Goal: Task Accomplishment & Management: Complete application form

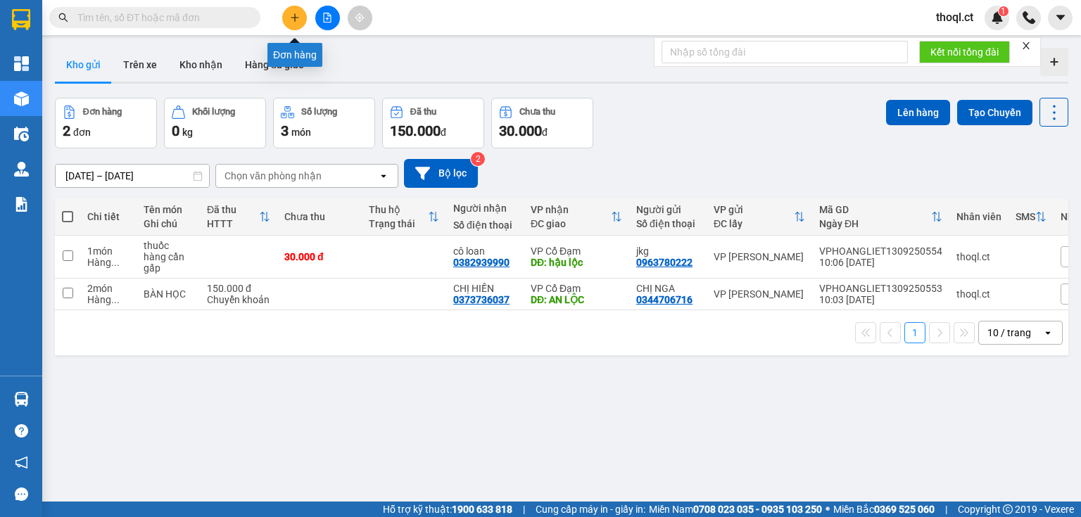
click at [301, 20] on button at bounding box center [294, 18] width 25 height 25
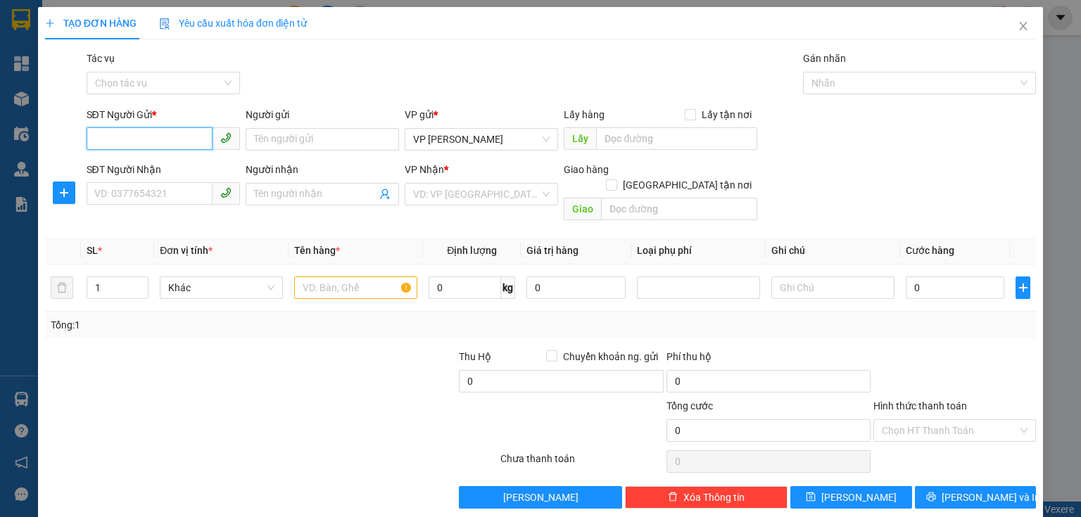
click at [103, 138] on input "SĐT Người Gửi *" at bounding box center [150, 138] width 126 height 23
click at [184, 172] on div "0339556560 - chị thương" at bounding box center [161, 167] width 135 height 15
type input "0339556560"
type input "chị thương"
type input "0326550227"
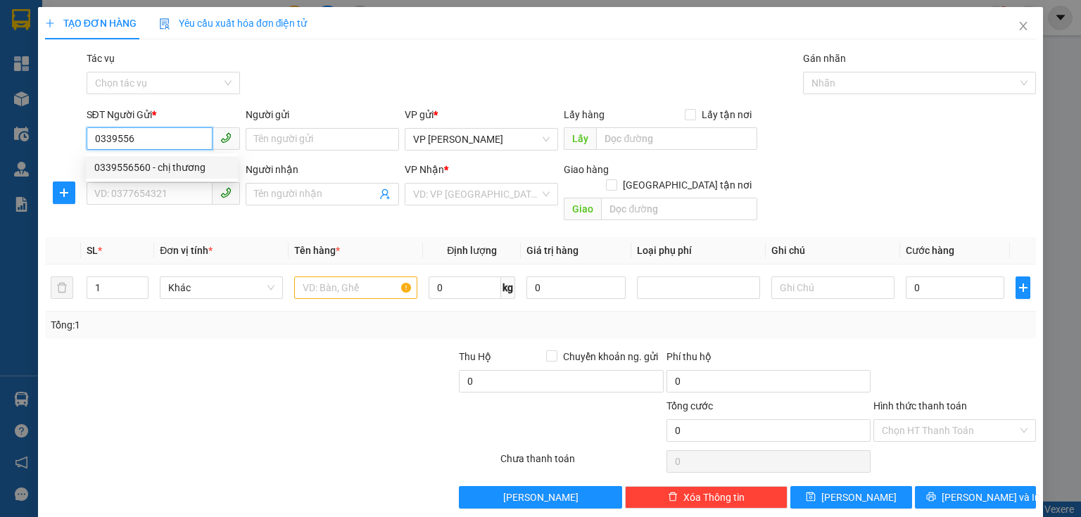
type input "xuân song"
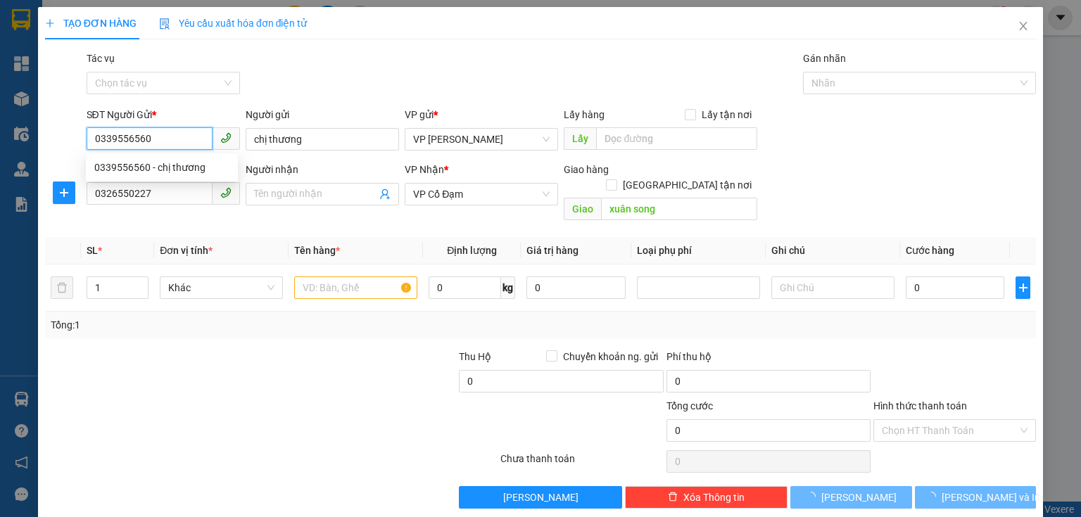
type input "300.000"
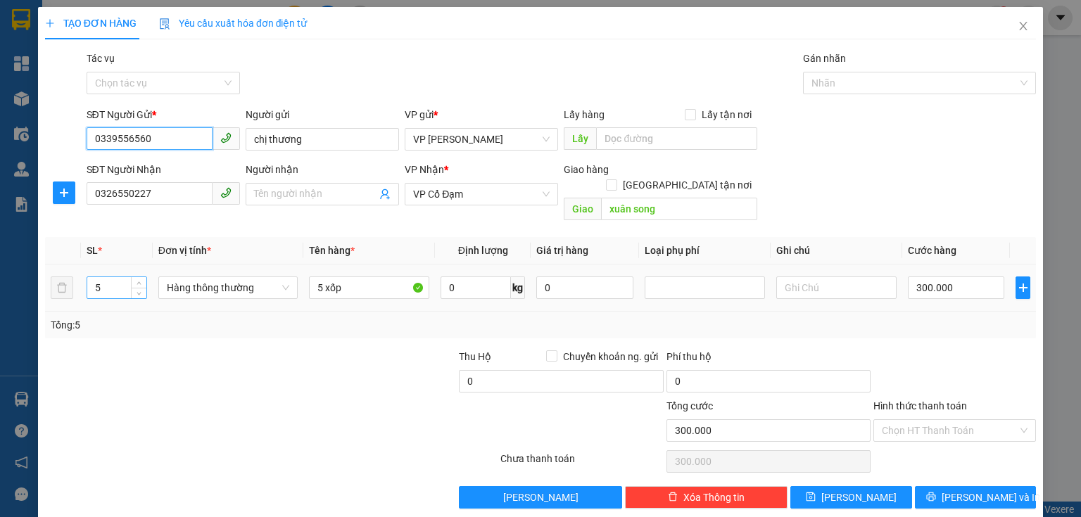
type input "0339556560"
click at [110, 277] on input "5" at bounding box center [116, 287] width 59 height 21
type input "1"
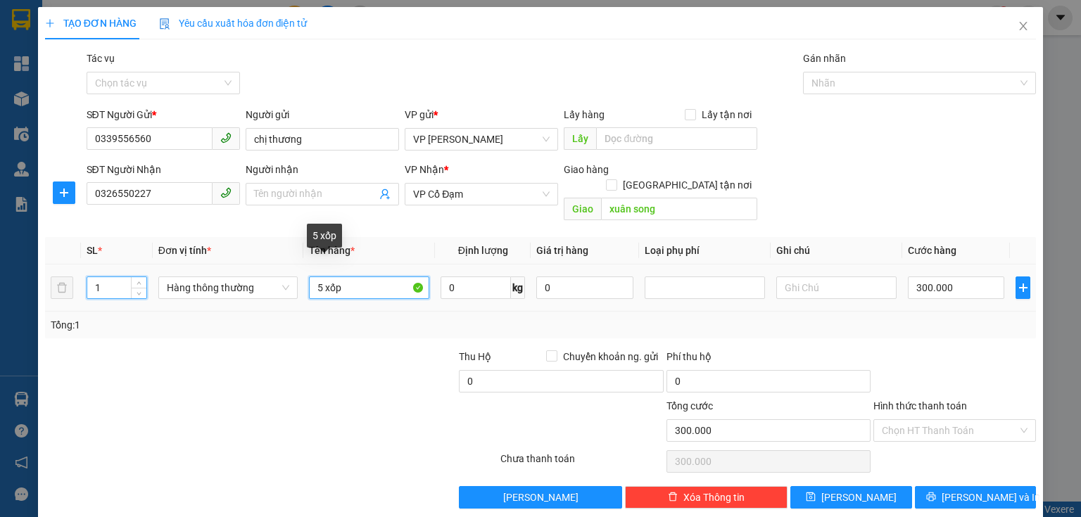
click at [327, 277] on input "5 xốp" at bounding box center [369, 288] width 120 height 23
type input "1 xốp"
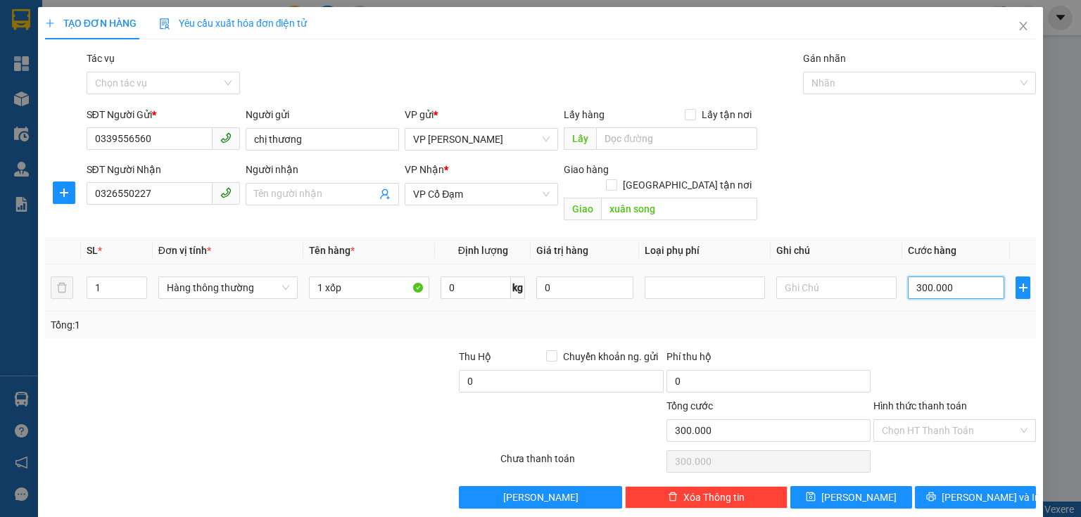
click at [961, 277] on input "300.000" at bounding box center [956, 288] width 96 height 23
type input "0"
click at [475, 371] on input "0" at bounding box center [561, 381] width 204 height 23
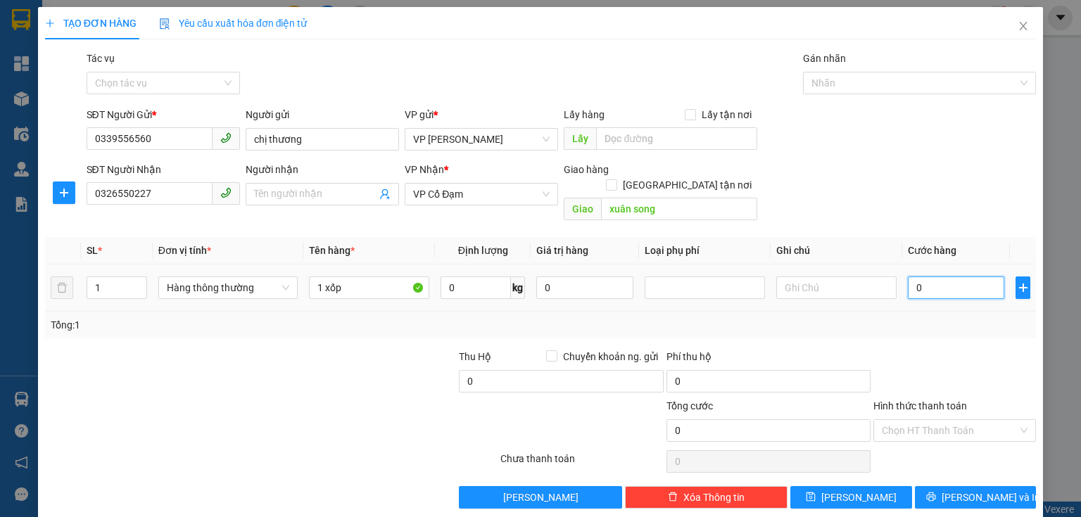
click at [912, 277] on input "0" at bounding box center [956, 288] width 96 height 23
type input "1"
type input "10"
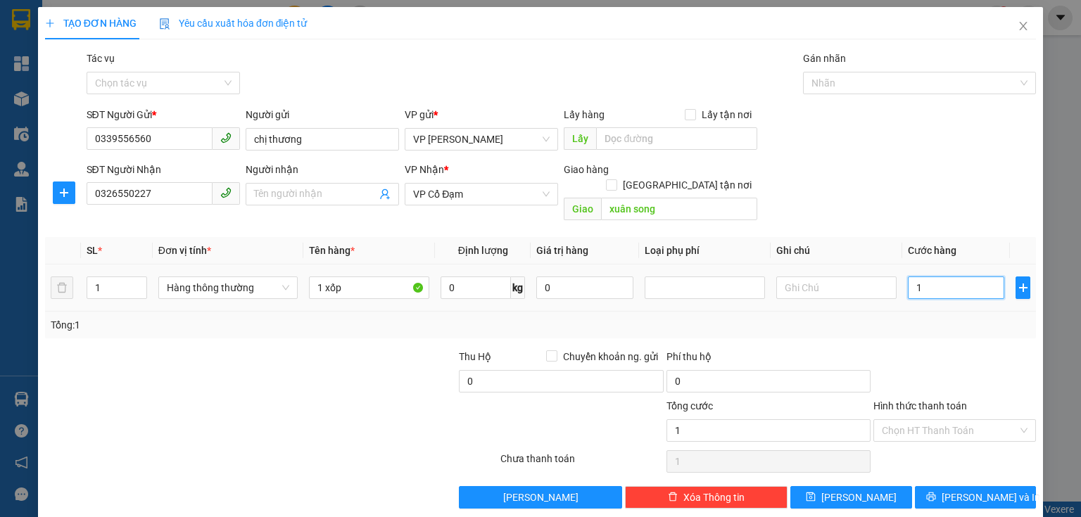
type input "10"
type input "100"
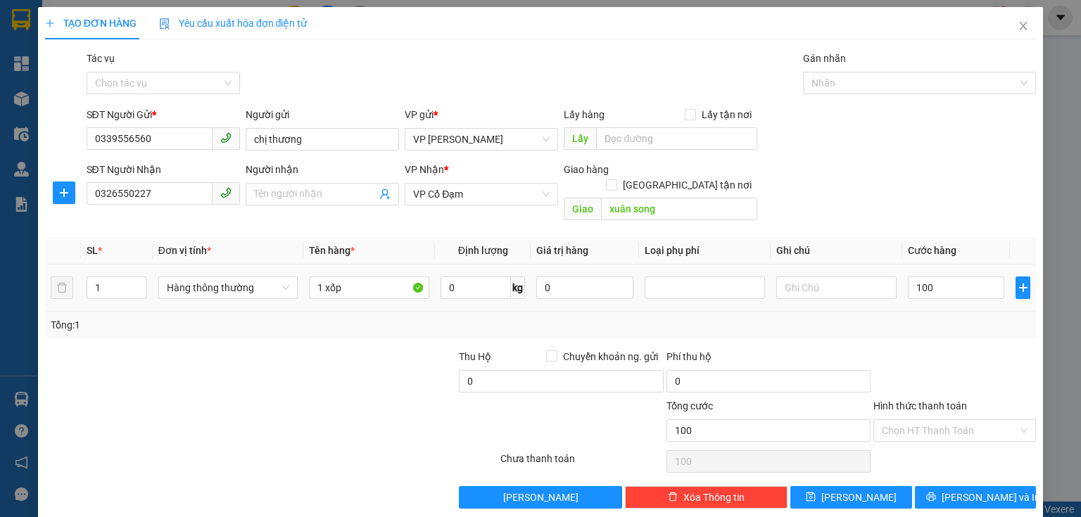
type input "100.000"
click at [932, 317] on div "Tổng: 1" at bounding box center [541, 324] width 980 height 15
click at [936, 486] on button "[PERSON_NAME] và In" at bounding box center [976, 497] width 122 height 23
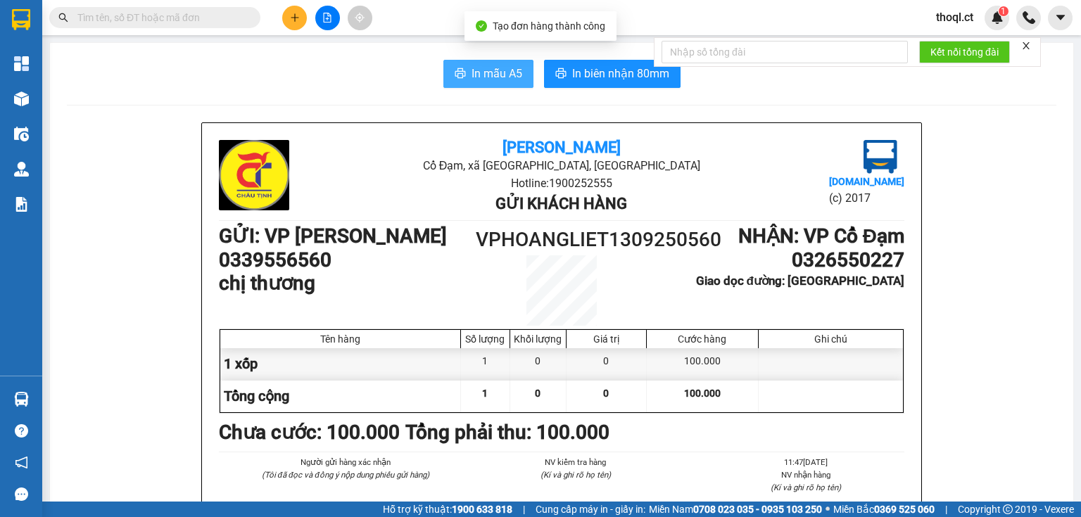
click at [498, 76] on span "In mẫu A5" at bounding box center [497, 74] width 51 height 18
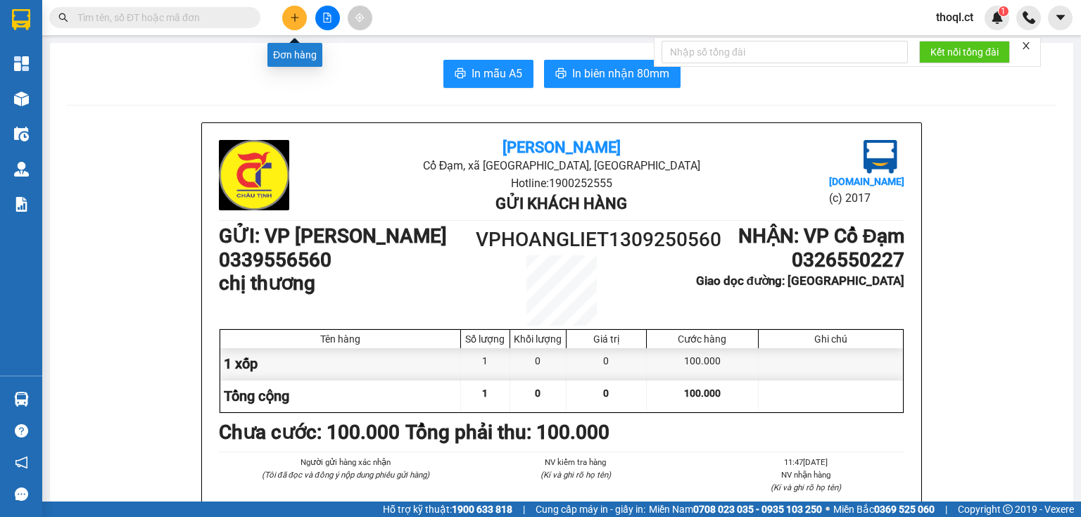
click at [290, 17] on icon "plus" at bounding box center [295, 18] width 10 height 10
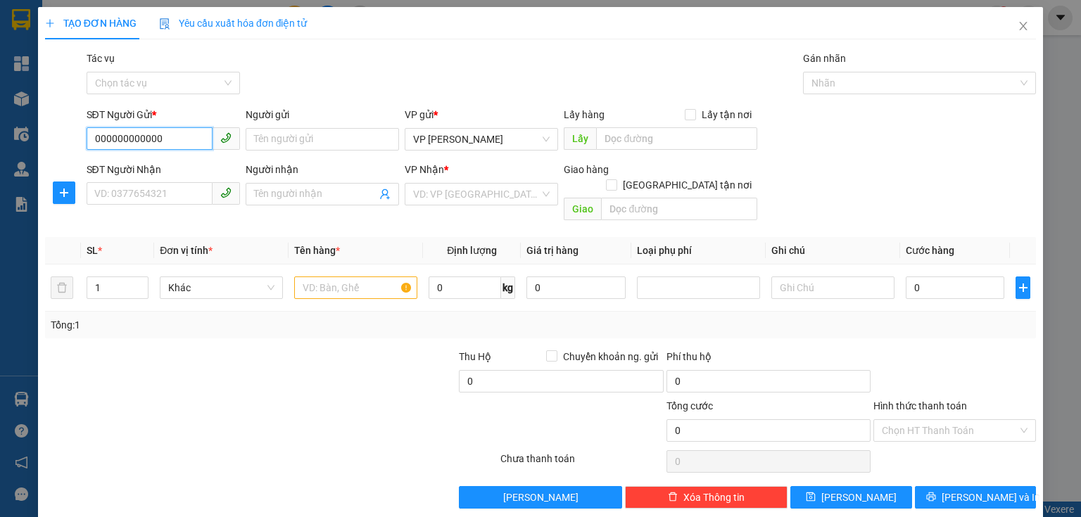
type input "0000000000000"
click at [202, 202] on div "0000000000000 - ụgy" at bounding box center [162, 212] width 152 height 23
type input "ụgy"
type input "0974000208"
type input "[PERSON_NAME]"
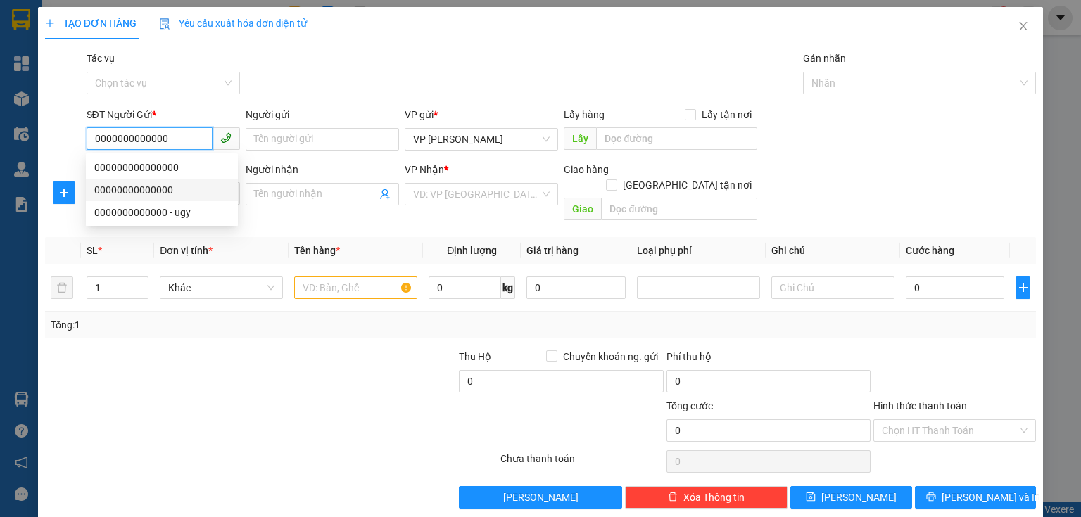
type input "cầu trù"
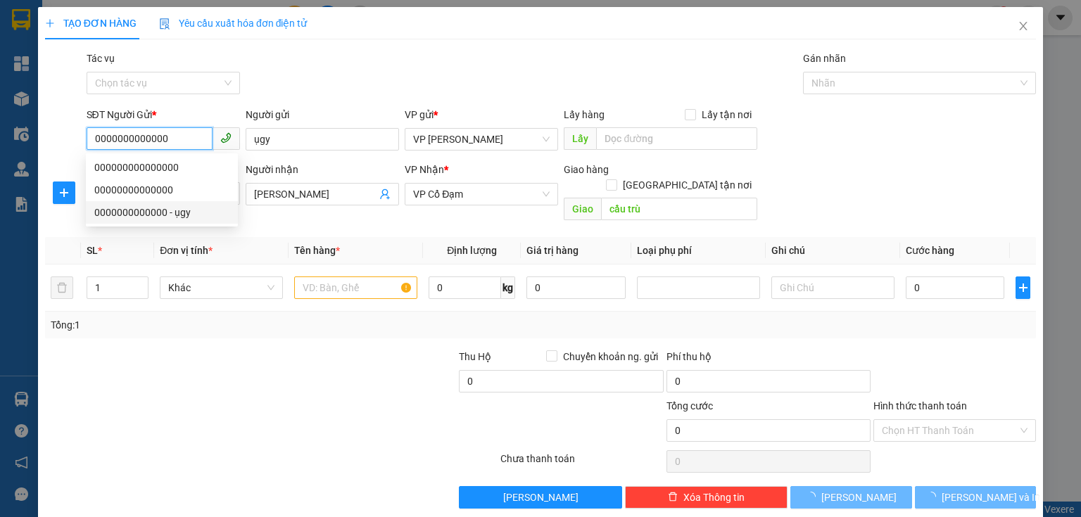
type input "150.000"
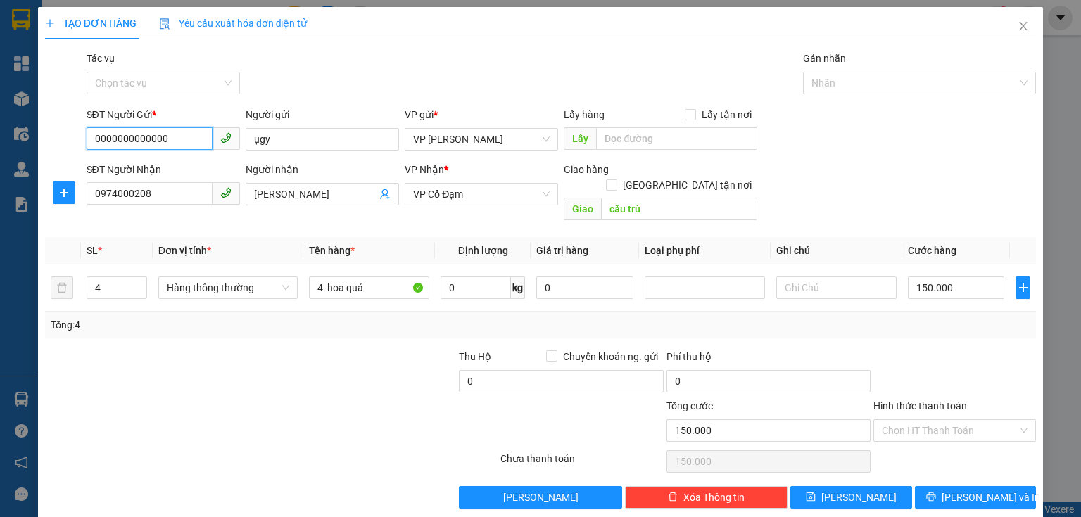
type input "0000000000000"
click at [265, 237] on th "Đơn vị tính *" at bounding box center [228, 250] width 151 height 27
click at [160, 196] on input "0974000208" at bounding box center [150, 193] width 126 height 23
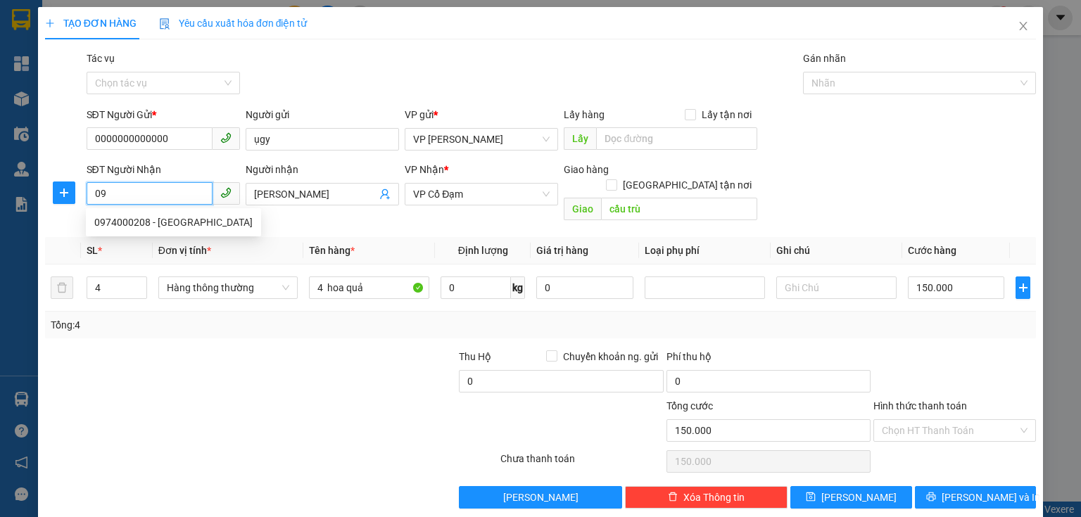
type input "0"
type input "0981854437"
click at [164, 215] on div "0981854437 - a hiếu" at bounding box center [161, 222] width 135 height 15
type input "a hiếu"
type input "[PERSON_NAME]"
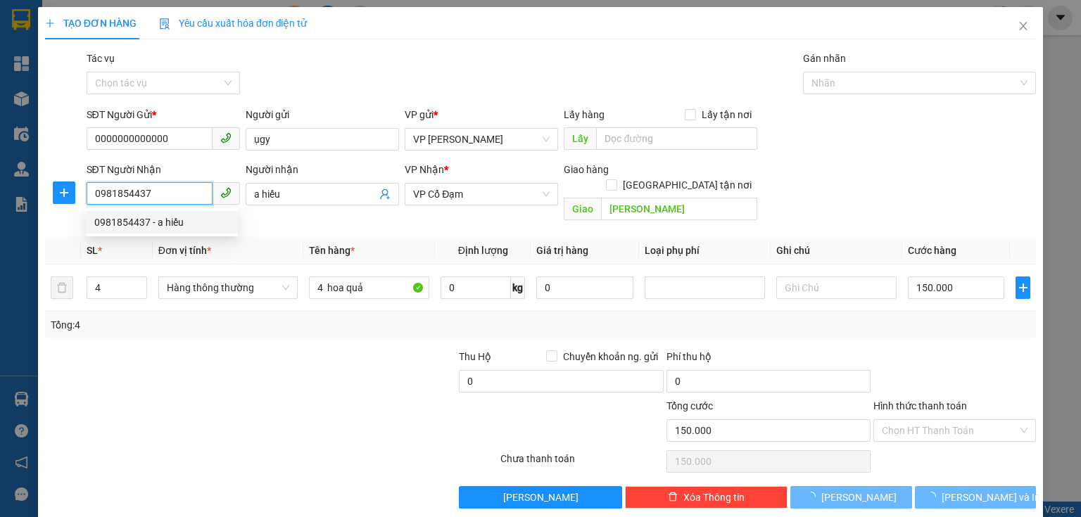
type input "30.000"
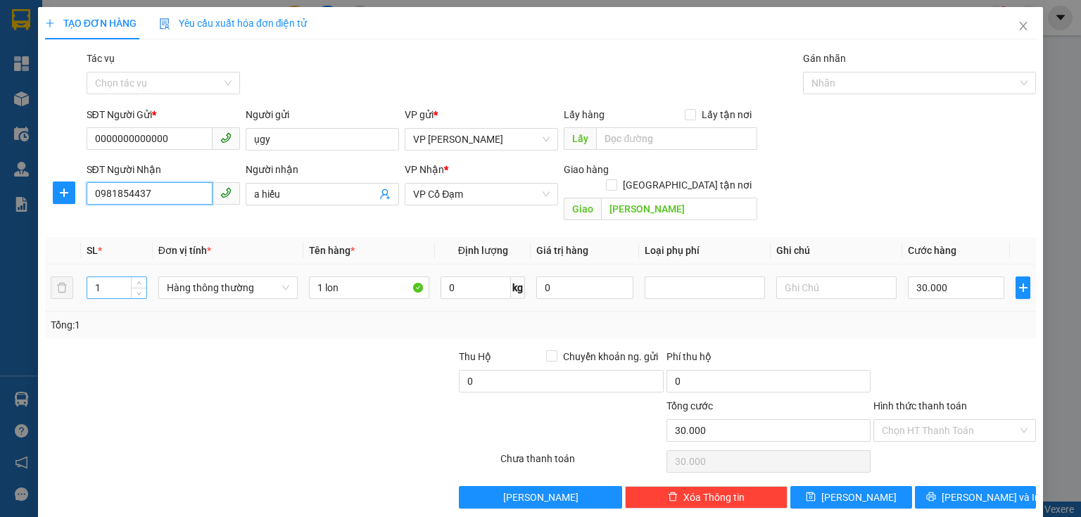
type input "0981854437"
click at [112, 277] on input "1" at bounding box center [116, 287] width 59 height 21
type input "5"
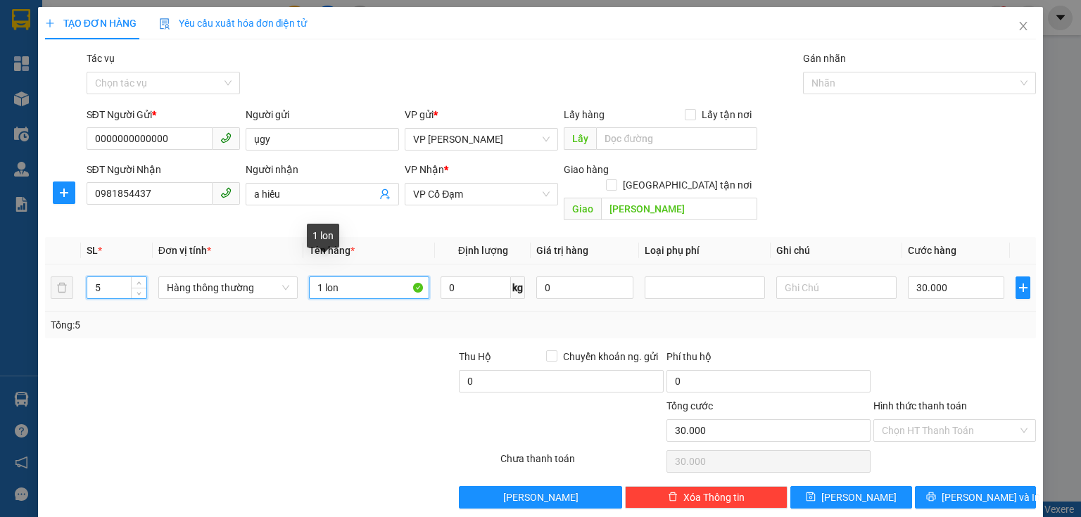
click at [343, 277] on input "1 lon" at bounding box center [369, 288] width 120 height 23
type input "1"
type input "5"
type input "5 thùng"
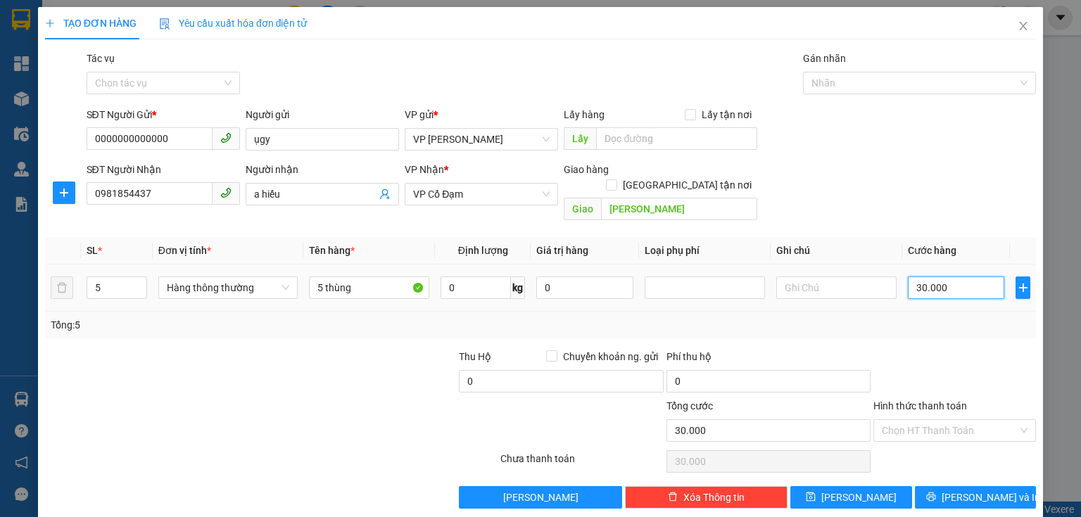
click at [964, 277] on input "30.000" at bounding box center [956, 288] width 96 height 23
type input "0"
click at [908, 277] on input "0" at bounding box center [956, 288] width 96 height 23
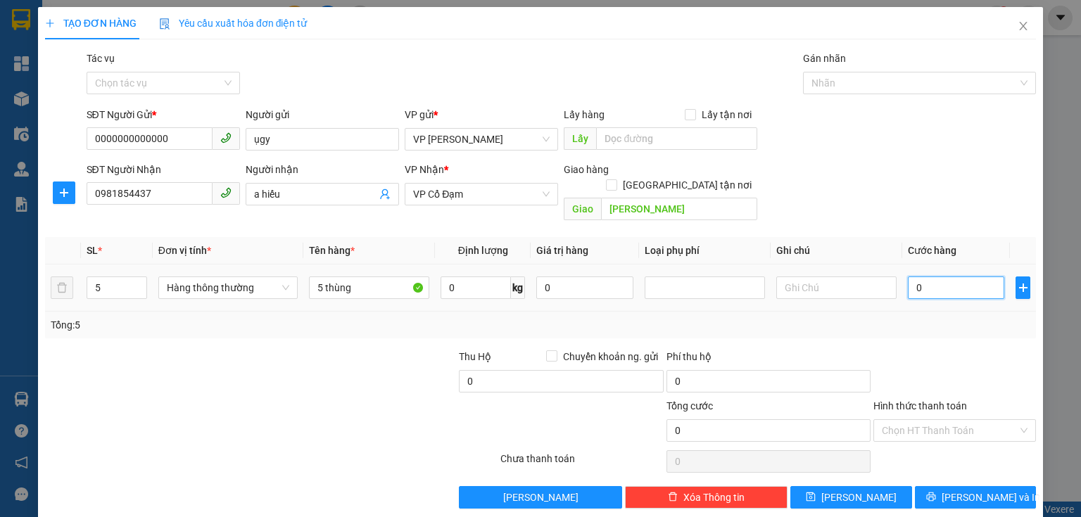
type input "10"
type input "150"
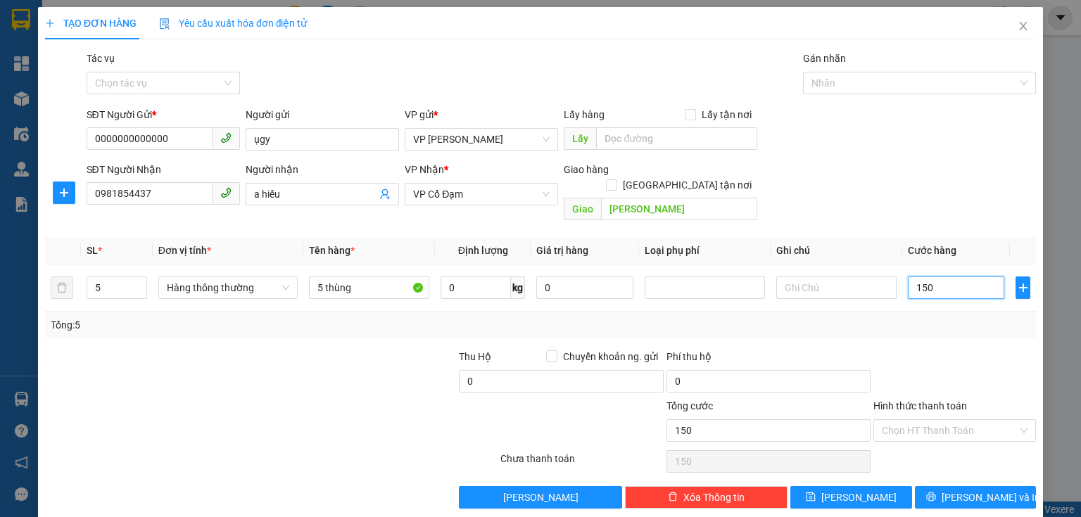
type input "150"
type input "150.000"
click at [901, 324] on div "Transit Pickup Surcharge Ids Transit Deliver Surcharge Ids Transit Deliver Surc…" at bounding box center [540, 280] width 991 height 458
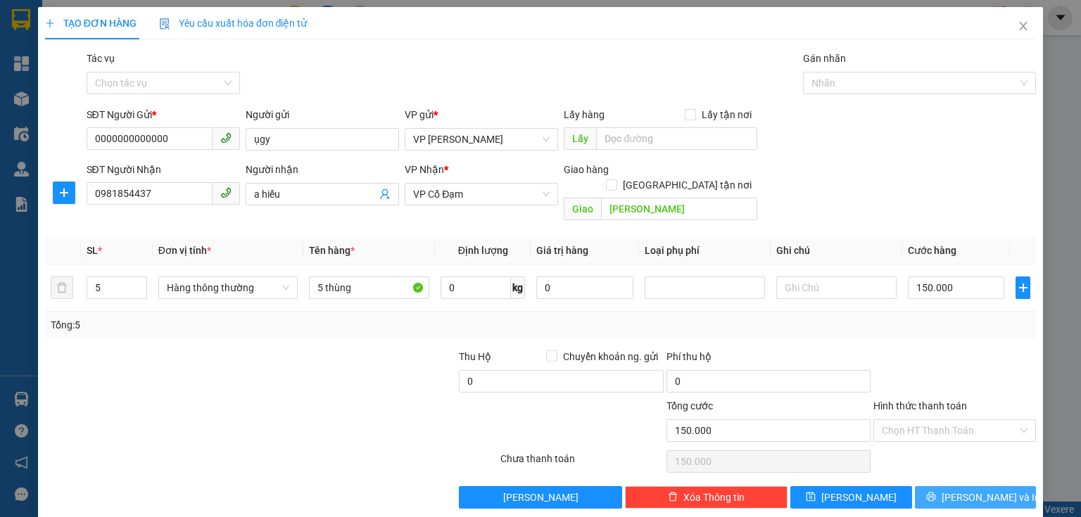
click at [955, 490] on span "[PERSON_NAME] và In" at bounding box center [991, 497] width 99 height 15
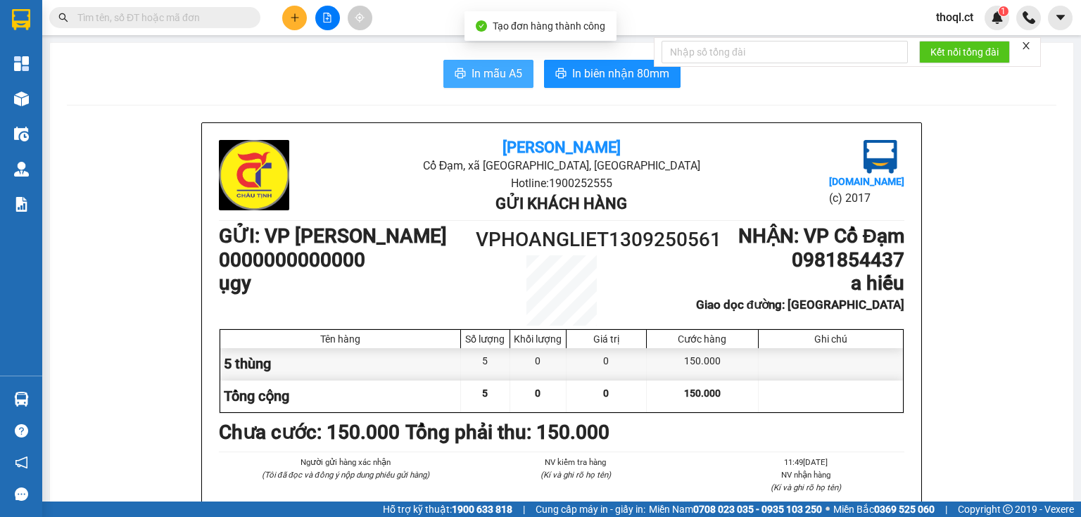
click at [515, 71] on span "In mẫu A5" at bounding box center [497, 74] width 51 height 18
click at [346, 72] on div "In mẫu A5 In biên nhận 80mm" at bounding box center [561, 74] width 989 height 28
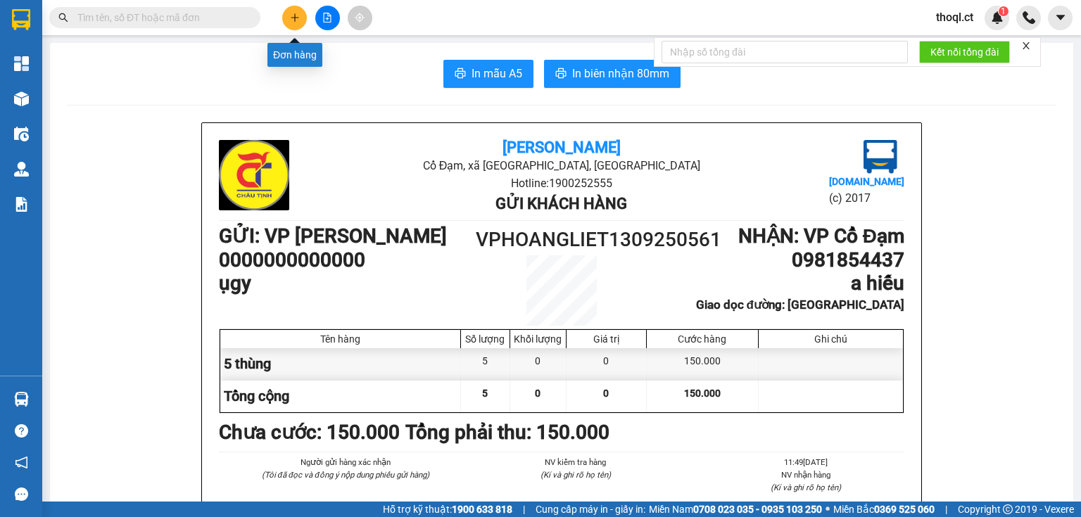
click at [303, 15] on button at bounding box center [294, 18] width 25 height 25
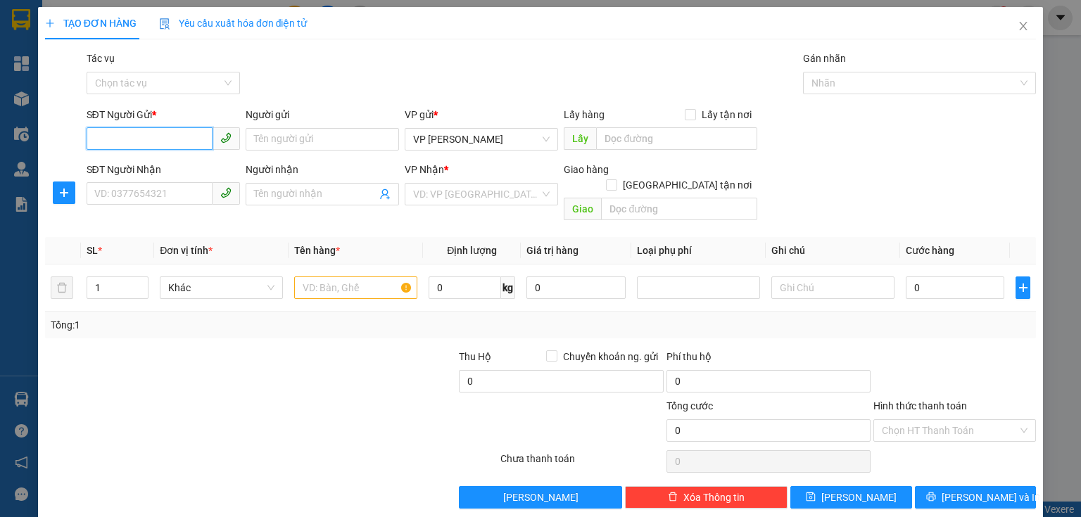
click at [144, 135] on input "SĐT Người Gửi *" at bounding box center [150, 138] width 126 height 23
type input "0000000000"
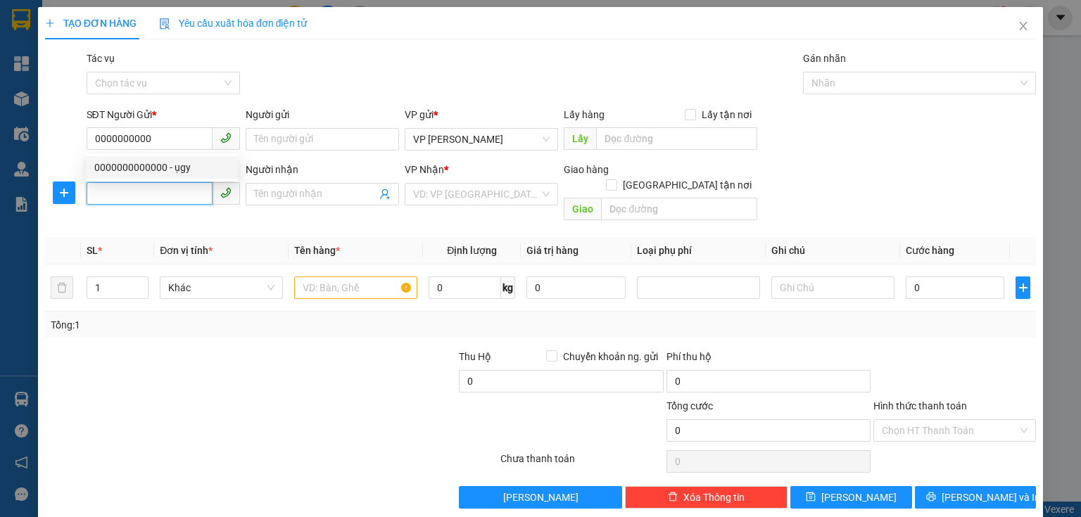
click at [144, 191] on input "SĐT Người Nhận" at bounding box center [150, 193] width 126 height 23
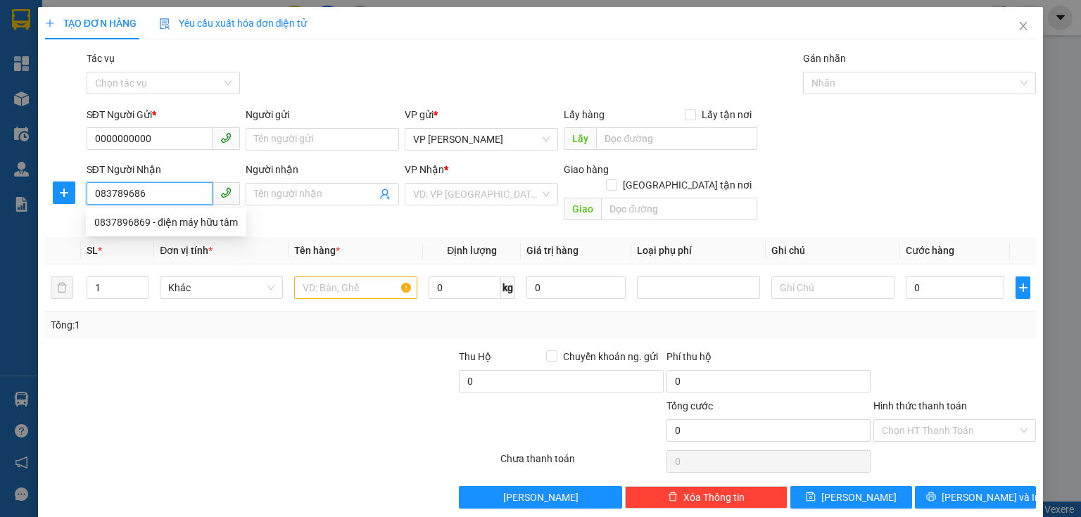
type input "0837896869"
click at [167, 223] on div "0837896869 - điện máy hữu tâm" at bounding box center [166, 222] width 144 height 15
type input "điện máy hữu tâm"
type input "cây xăng hậu lộc"
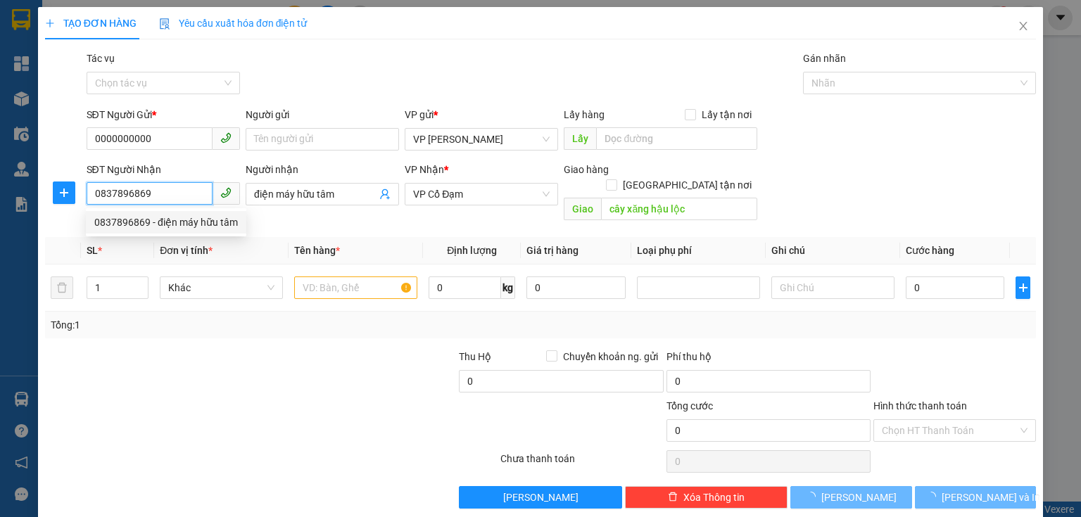
type input "30.000"
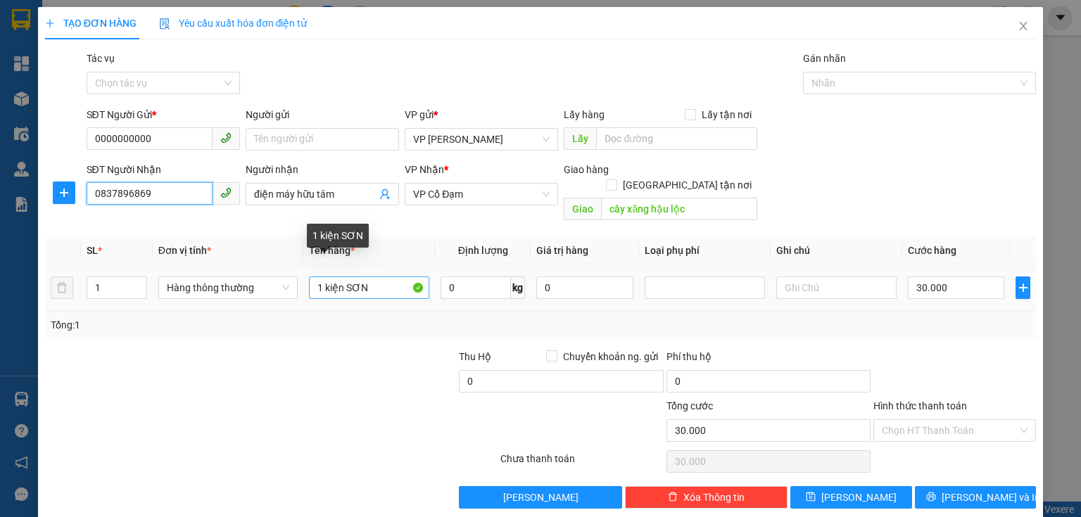
type input "0837896869"
click at [375, 282] on input "1 kiện SƠN" at bounding box center [369, 288] width 120 height 23
type input "1 kiện"
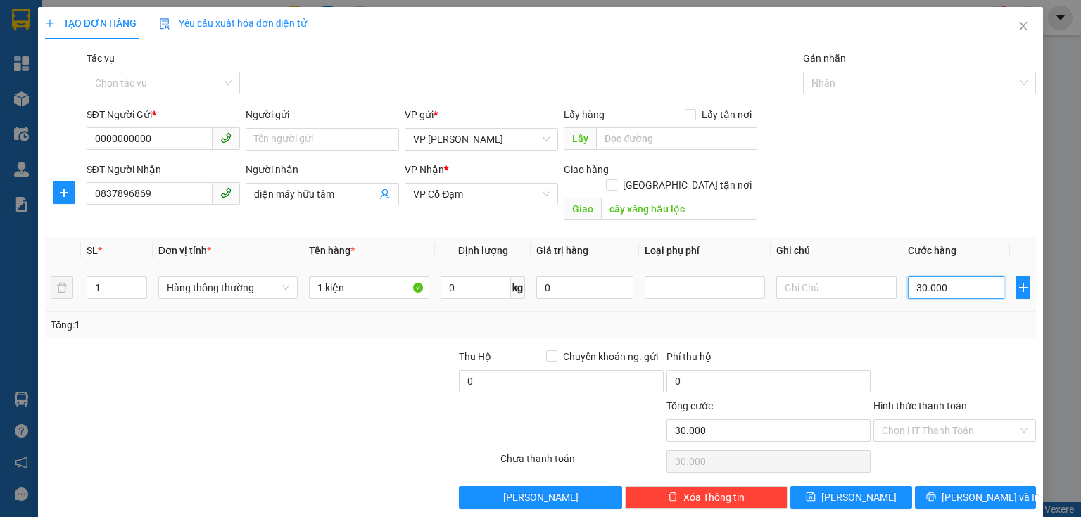
click at [938, 277] on input "30.000" at bounding box center [956, 288] width 96 height 23
type input "0"
click at [908, 277] on input "0" at bounding box center [956, 288] width 96 height 23
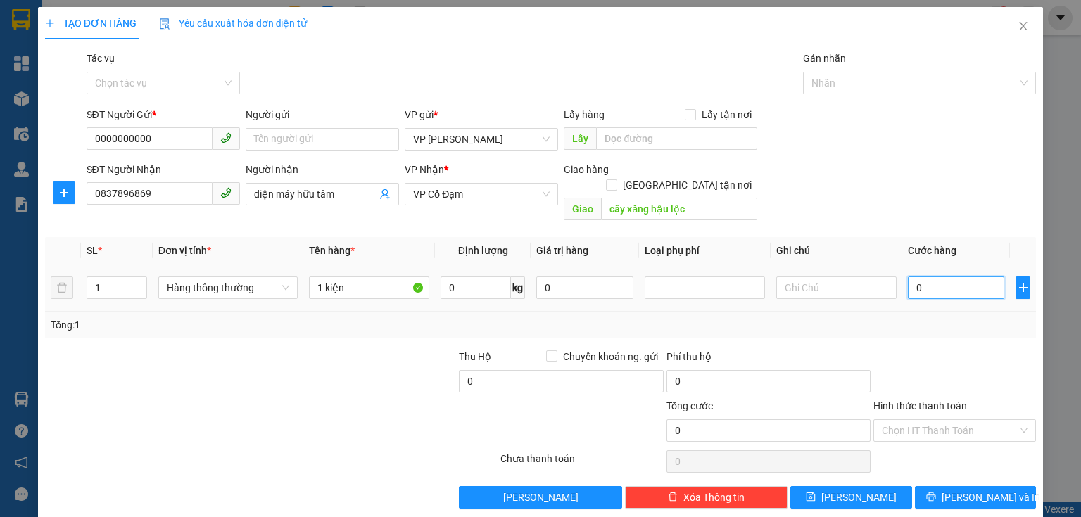
type input "40"
type input "40.000"
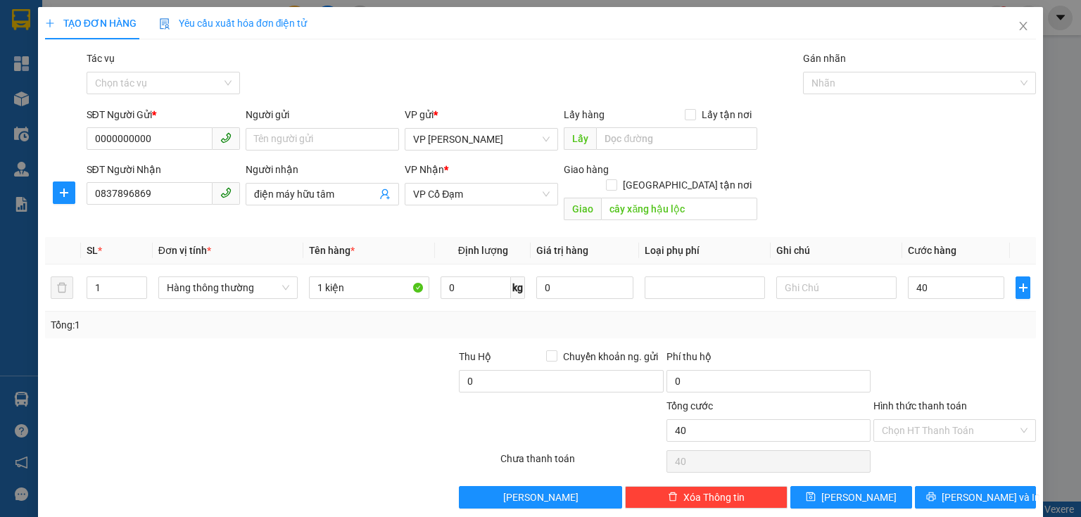
type input "40.000"
drag, startPoint x: 904, startPoint y: 341, endPoint x: 913, endPoint y: 340, distance: 9.9
click at [907, 349] on div at bounding box center [954, 373] width 165 height 49
click at [954, 486] on button "[PERSON_NAME] và In" at bounding box center [976, 497] width 122 height 23
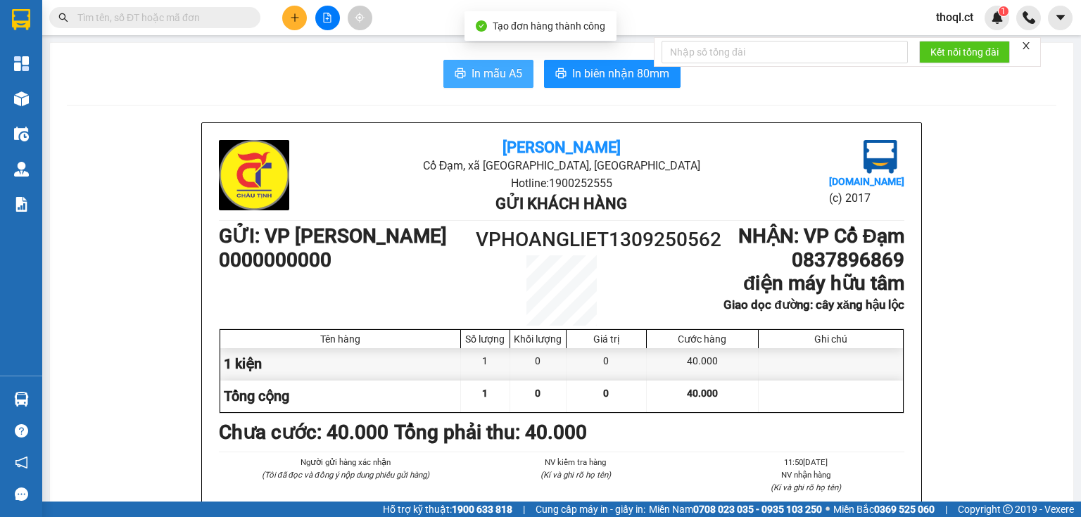
click at [486, 77] on span "In mẫu A5" at bounding box center [497, 74] width 51 height 18
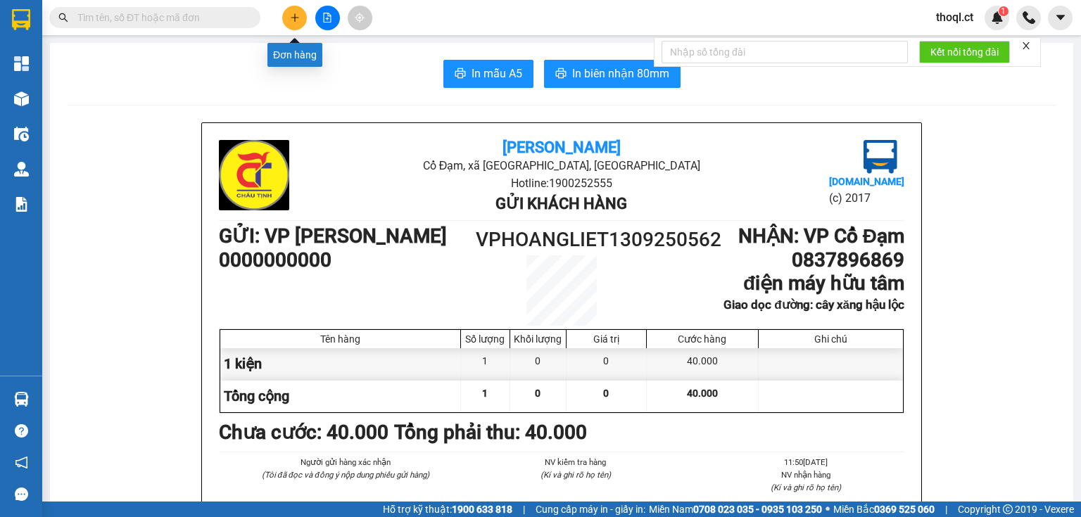
click at [293, 23] on button at bounding box center [294, 18] width 25 height 25
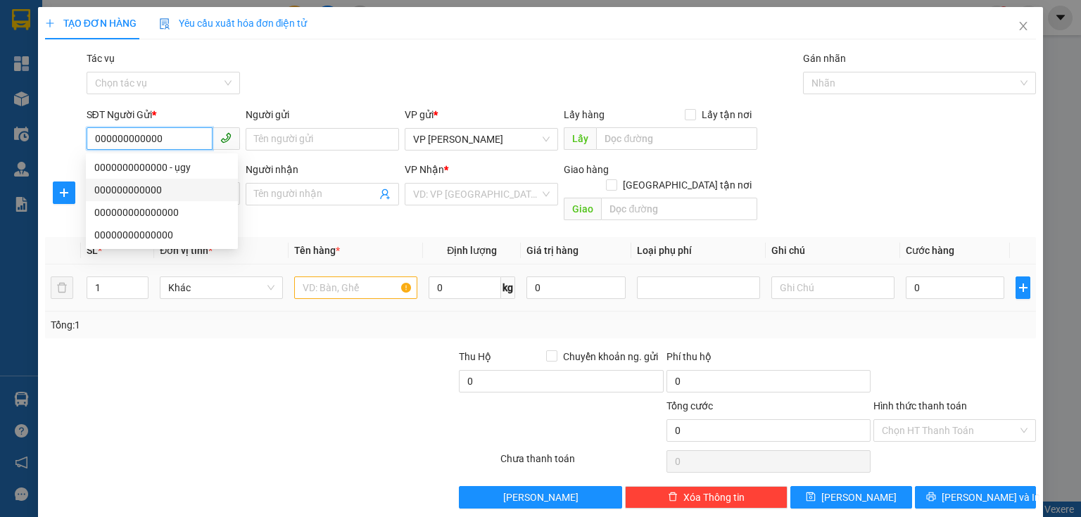
type input "000000000000"
click at [274, 246] on th "Đơn vị tính *" at bounding box center [221, 250] width 134 height 27
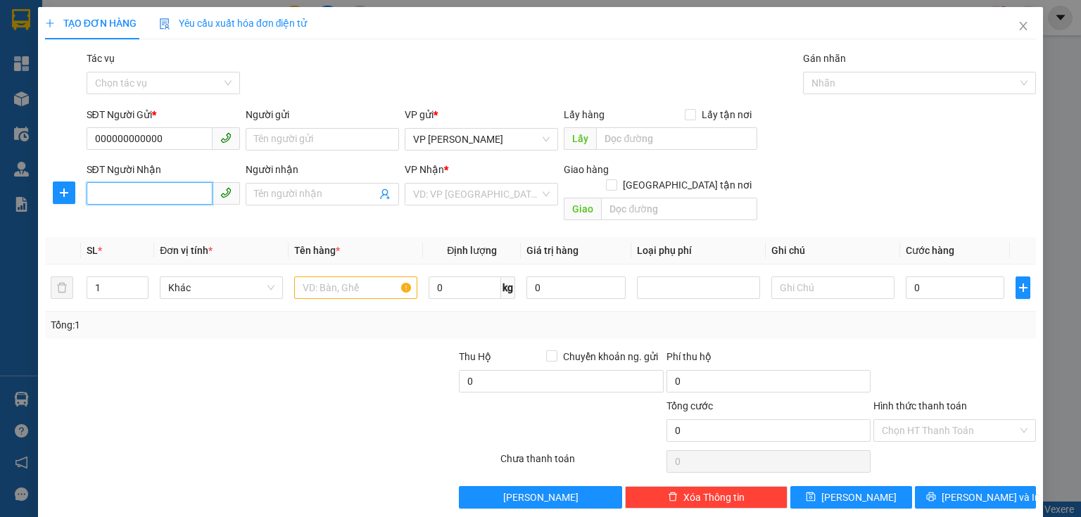
click at [141, 199] on input "SĐT Người Nhận" at bounding box center [150, 193] width 126 height 23
type input "0347300558"
click at [160, 217] on div "0347300558 - xanh thúy" at bounding box center [161, 222] width 135 height 15
type input "xanh thúy"
type input "xuân song"
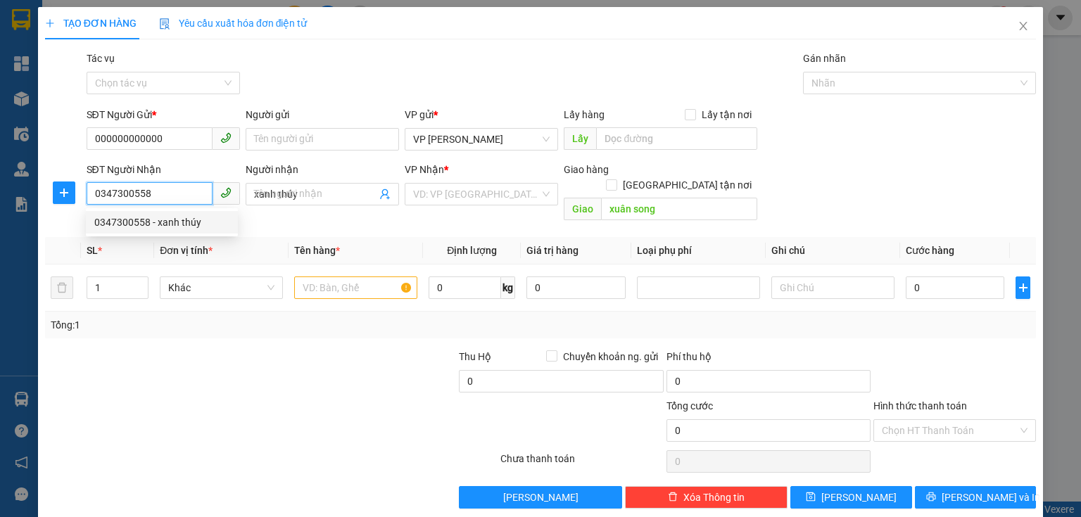
type input "60.000"
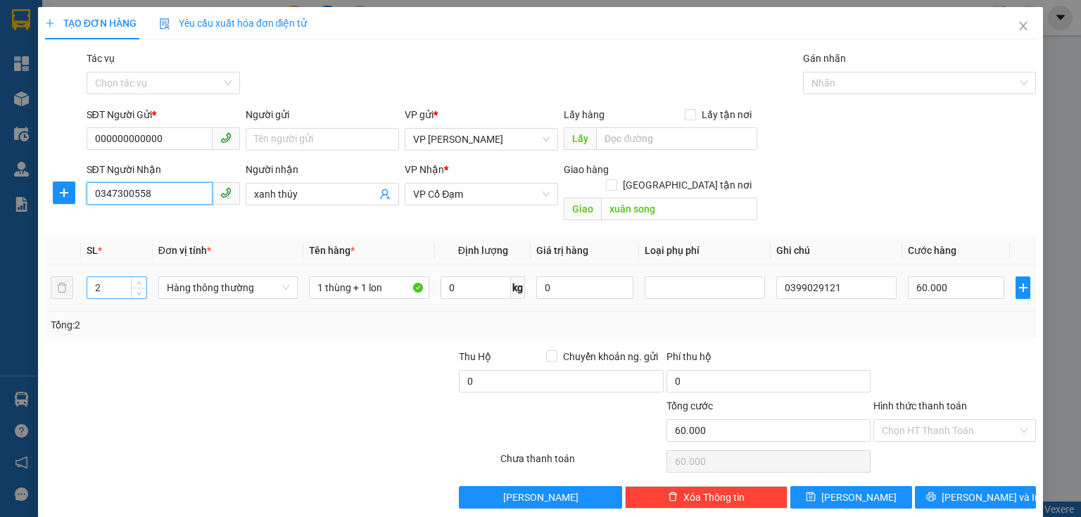
type input "0347300558"
click at [115, 277] on input "2" at bounding box center [116, 287] width 59 height 21
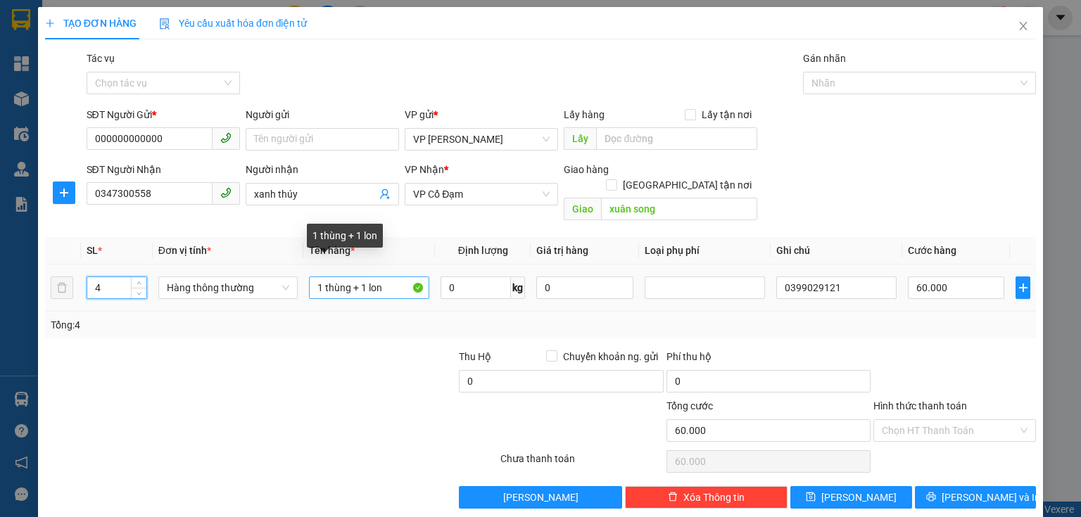
type input "4"
click at [396, 277] on input "1 thùng + 1 lon" at bounding box center [369, 288] width 120 height 23
type input "1"
type input "3 thùng + 1"
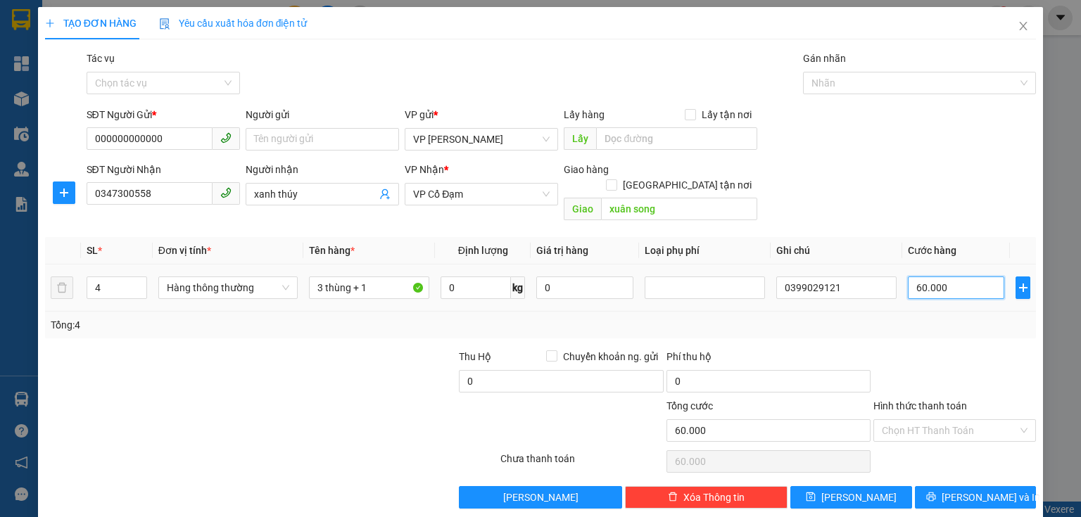
click at [940, 279] on input "60.000" at bounding box center [956, 288] width 96 height 23
type input "0"
type input "1"
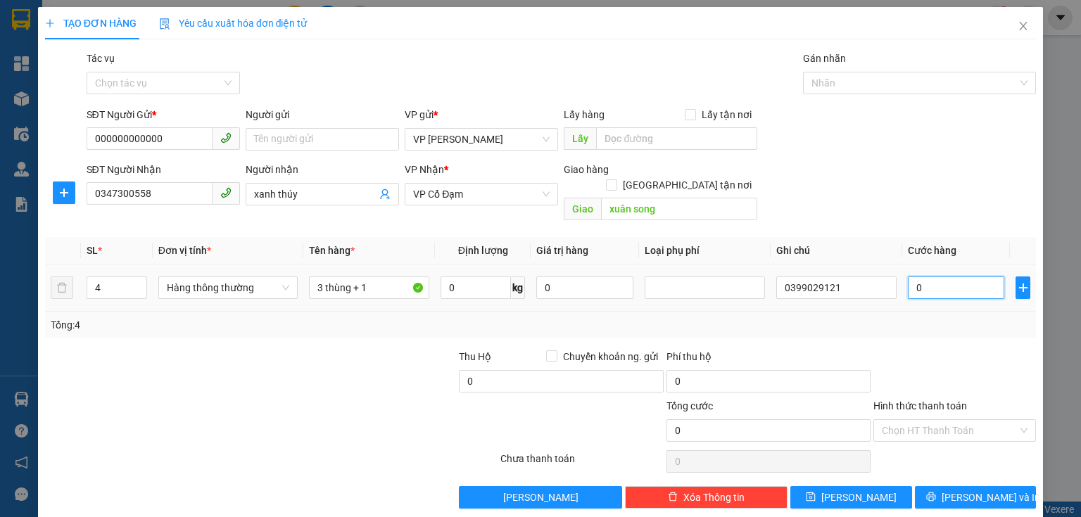
type input "1"
type input "01"
type input "15"
type input "015"
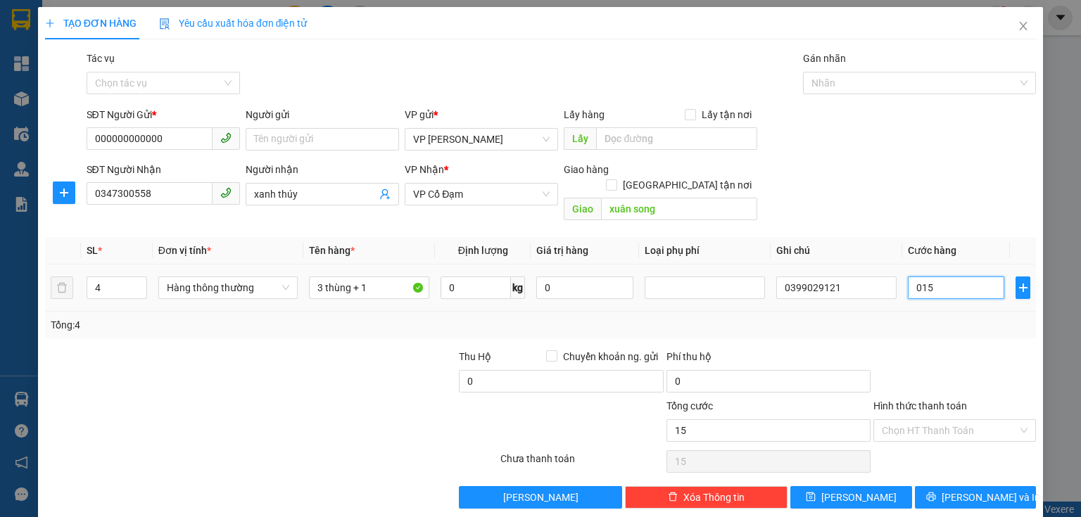
type input "1"
type input "01"
type input "0"
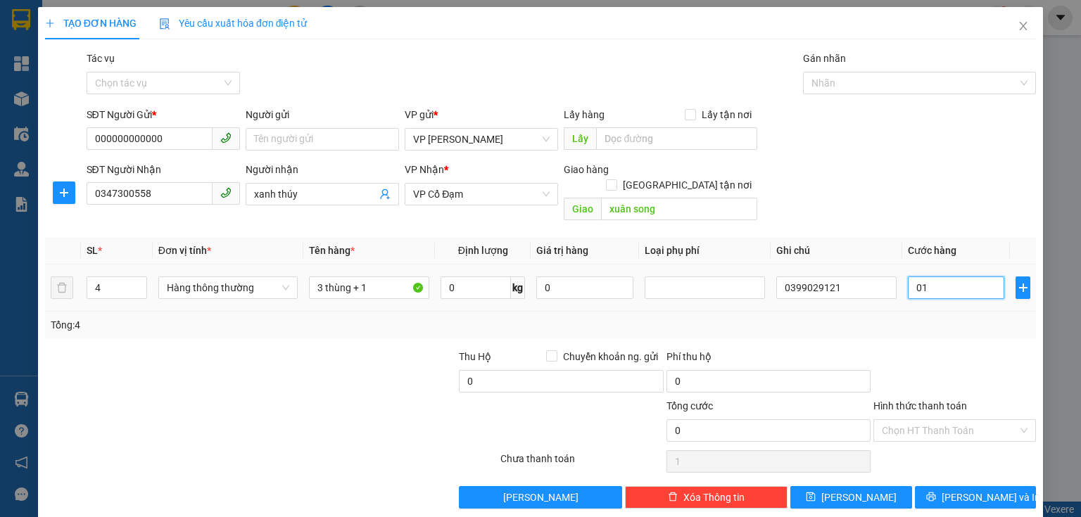
type input "0"
click at [908, 277] on input "0" at bounding box center [956, 288] width 96 height 23
type input "10"
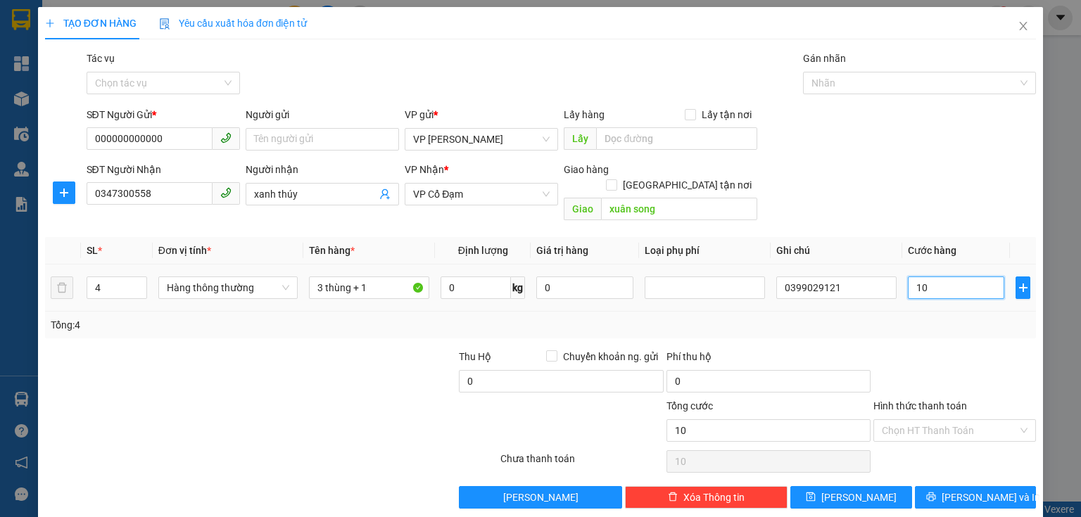
type input "120"
type input "120.000"
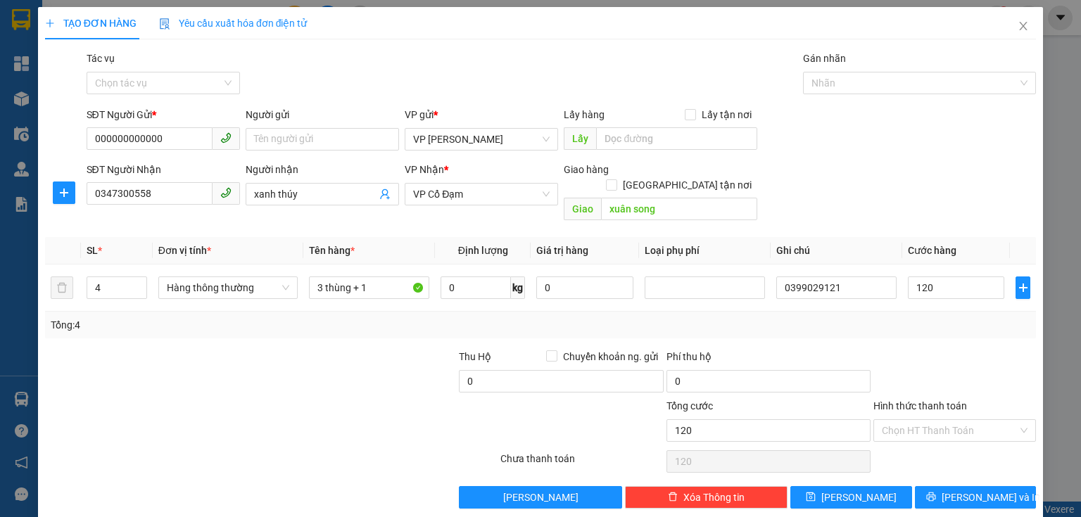
type input "120.000"
click at [923, 372] on div at bounding box center [954, 373] width 165 height 49
click at [936, 492] on icon "printer" at bounding box center [931, 497] width 10 height 10
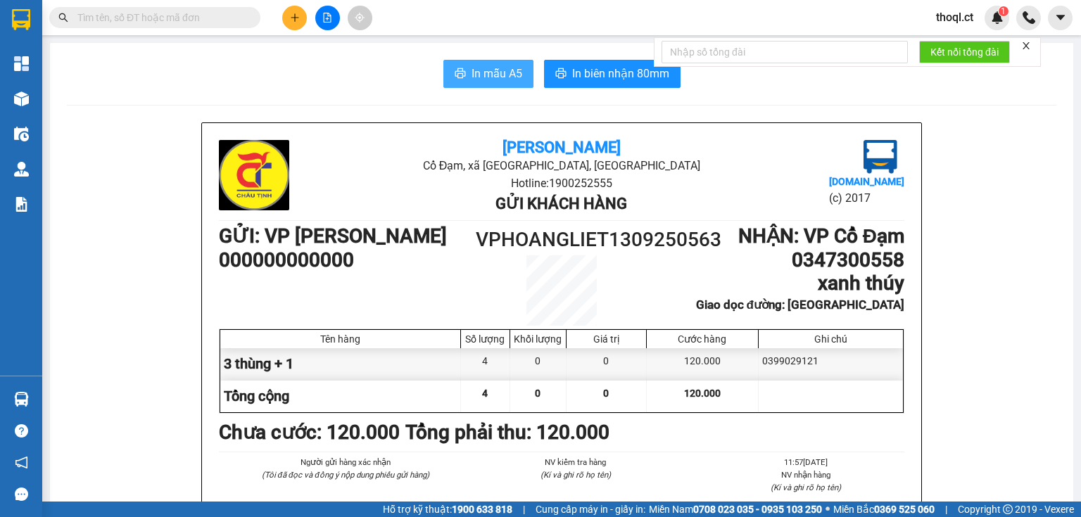
click at [472, 75] on span "In mẫu A5" at bounding box center [497, 74] width 51 height 18
